Goal: Find specific page/section: Find specific page/section

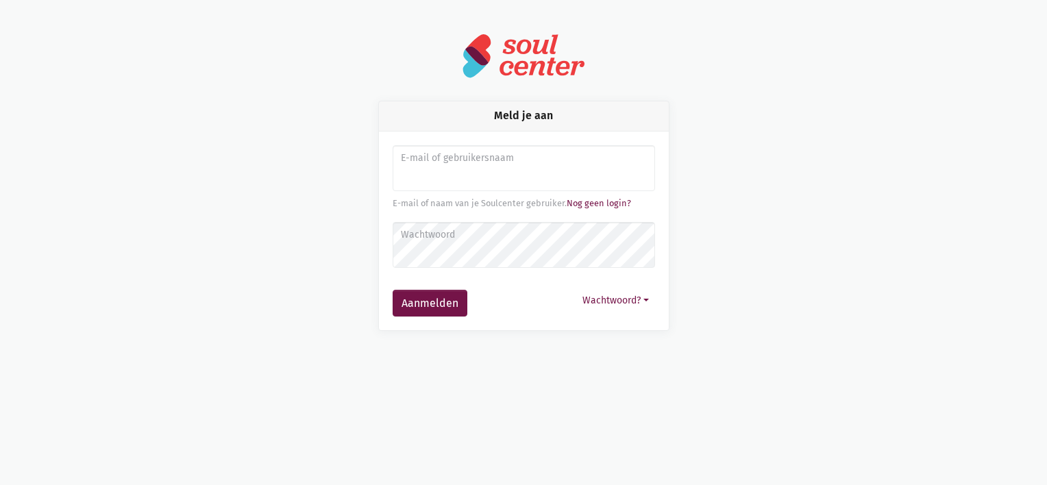
type input "[PERSON_NAME][EMAIL_ADDRESS][DOMAIN_NAME]"
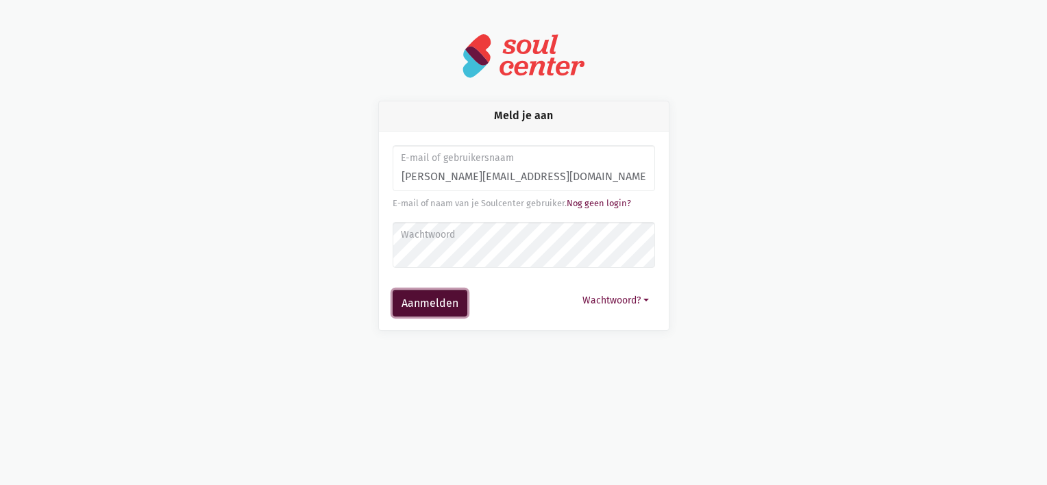
click at [426, 310] on button "Aanmelden" at bounding box center [430, 303] width 75 height 27
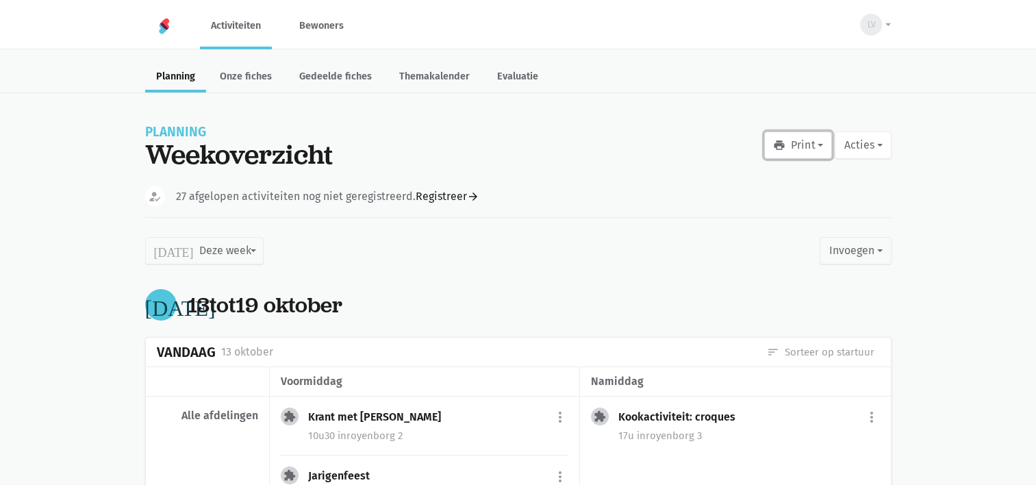
click at [817, 145] on button "print Print" at bounding box center [799, 145] width 68 height 27
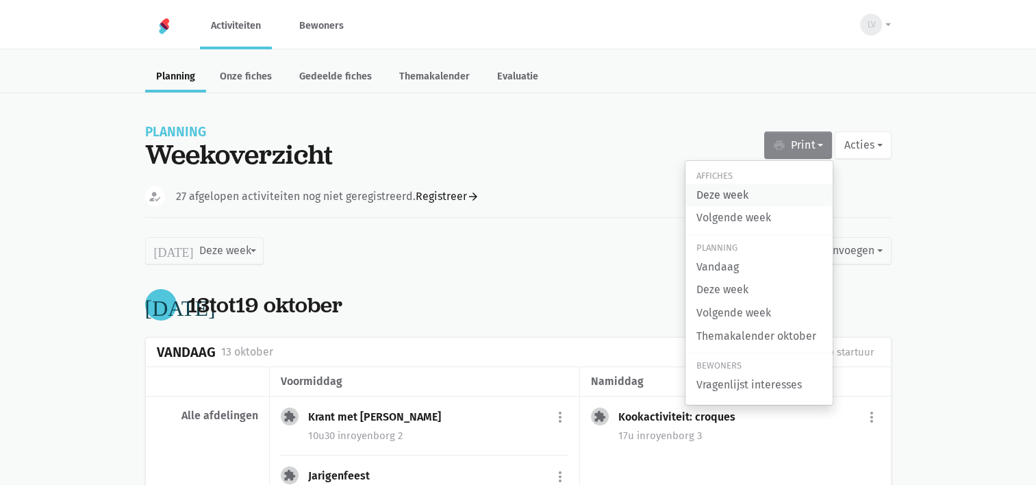
click at [734, 190] on link "Deze week" at bounding box center [759, 195] width 147 height 23
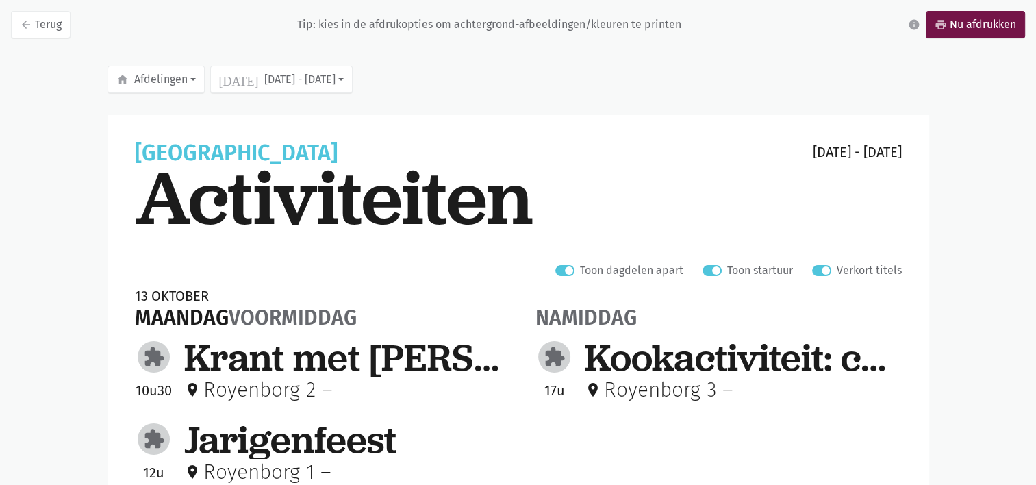
click at [837, 272] on label "Verkort titels" at bounding box center [869, 271] width 65 height 18
click at [823, 272] on input "Verkort titels" at bounding box center [817, 269] width 11 height 14
checkbox input "false"
